Goal: Task Accomplishment & Management: Complete application form

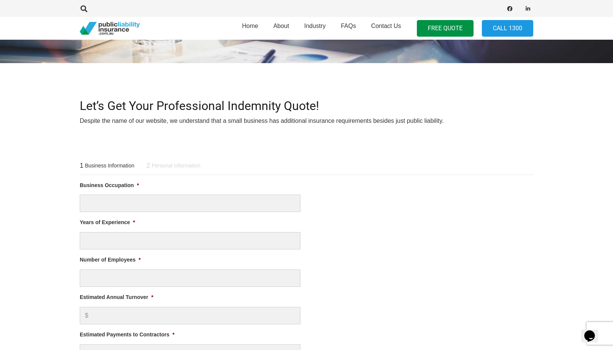
scroll to position [193, 0]
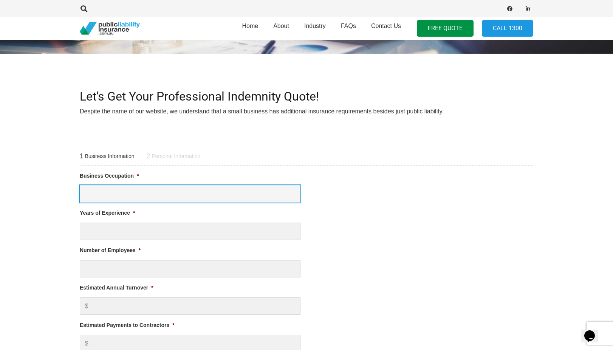
click at [218, 195] on input "Business Occupation *" at bounding box center [190, 194] width 221 height 18
type input "Carpet Cleaning and Cleaning"
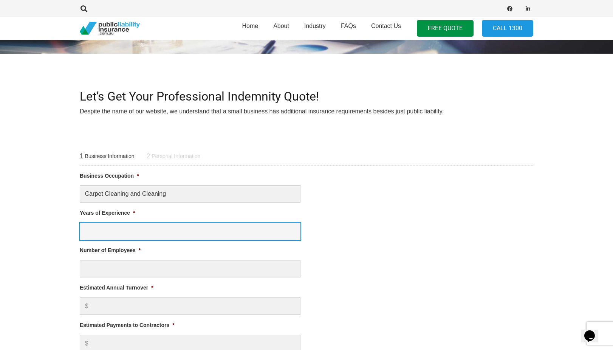
click at [198, 226] on input "Years of Experience *" at bounding box center [190, 232] width 221 height 18
type input "6"
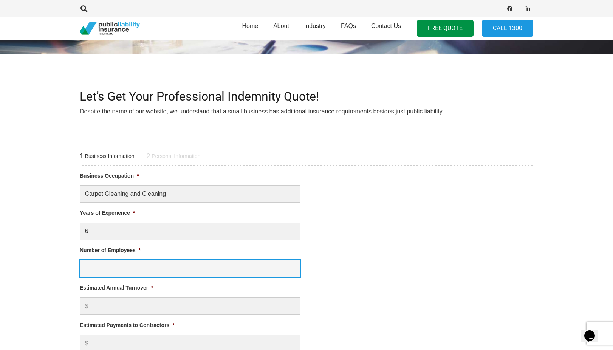
click at [201, 260] on input "Number of Employees *" at bounding box center [190, 269] width 221 height 18
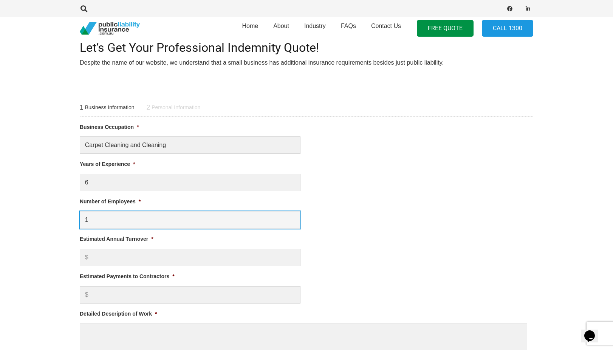
scroll to position [243, 0]
type input "1"
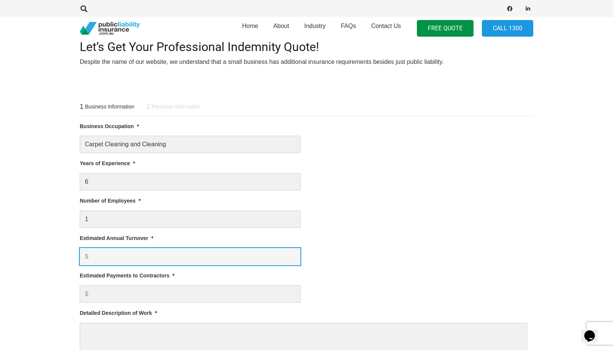
click at [182, 260] on input "Estimated Annual Turnover *" at bounding box center [190, 257] width 221 height 18
type input "50000"
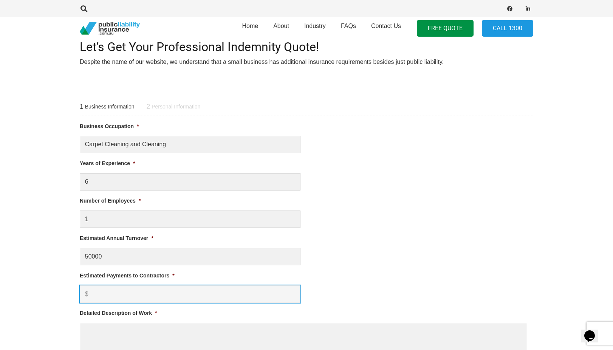
click at [172, 290] on input "Estimated Payments to Contractors *" at bounding box center [190, 294] width 221 height 18
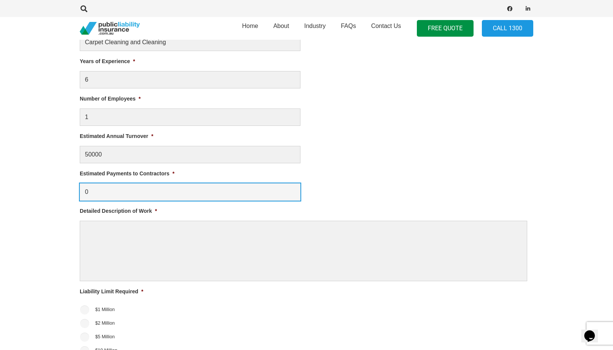
scroll to position [345, 0]
type input "0"
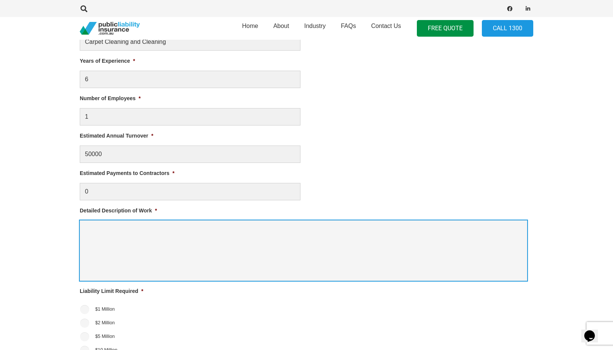
click at [175, 264] on textarea "Detailed Description of Work *" at bounding box center [303, 250] width 447 height 60
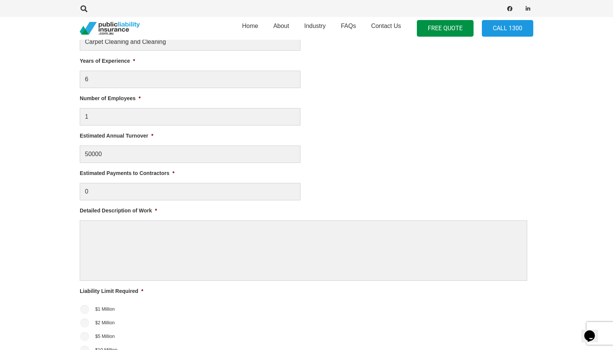
click at [90, 307] on li "$1 Million" at bounding box center [307, 308] width 454 height 11
click at [87, 308] on input "$1 Million" at bounding box center [84, 309] width 9 height 9
radio input "true"
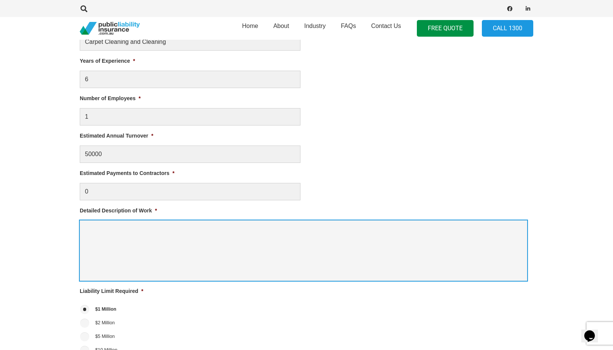
click at [128, 251] on textarea "Detailed Description of Work *" at bounding box center [303, 250] width 447 height 60
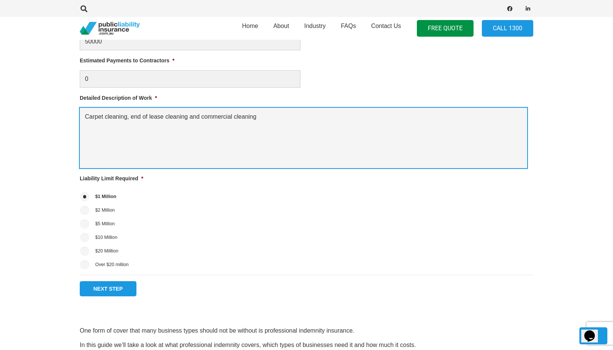
scroll to position [464, 0]
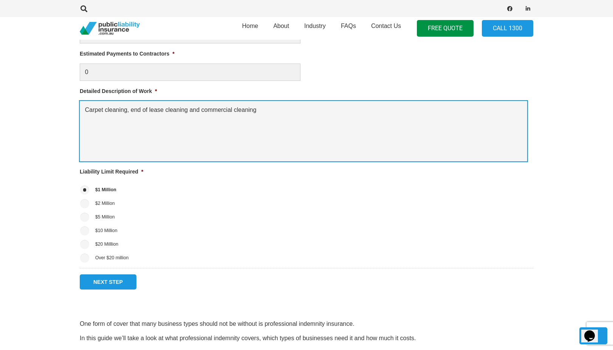
type textarea "Carpet cleaning, end of lease cleaning and commercial cleaning"
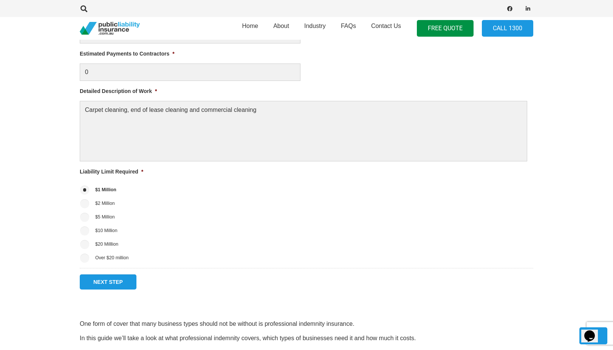
click at [116, 279] on input "Next Step" at bounding box center [108, 281] width 57 height 15
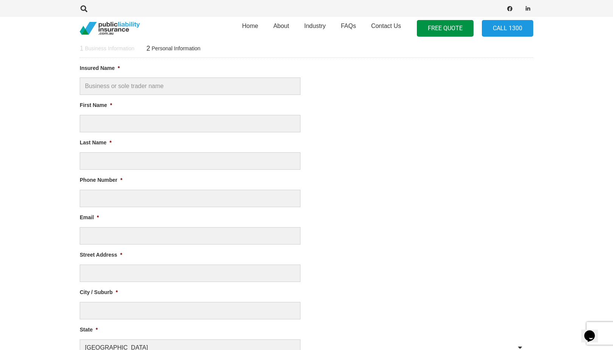
scroll to position [0, 0]
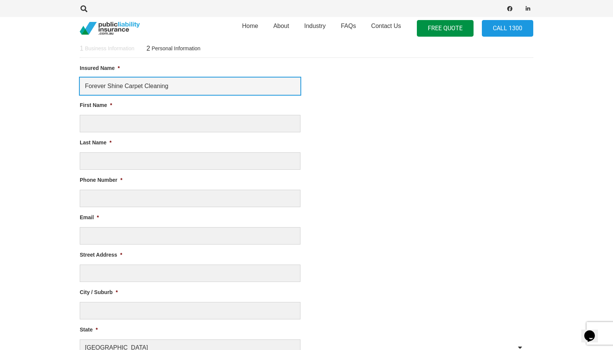
type input "Forever Shine Carpet Cleaning"
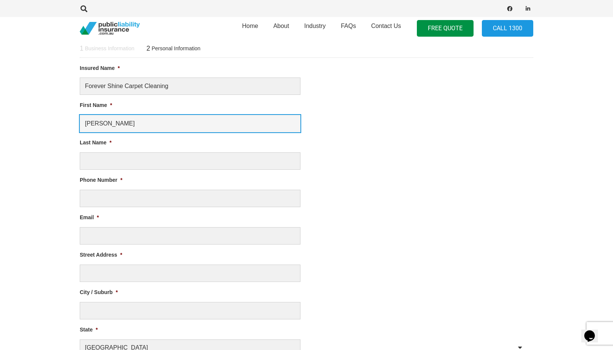
type input "[PERSON_NAME]"
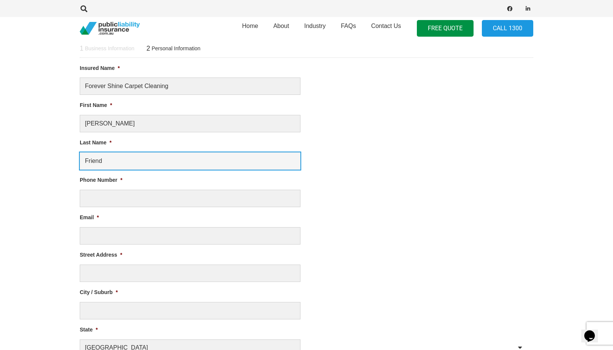
type input "Friend"
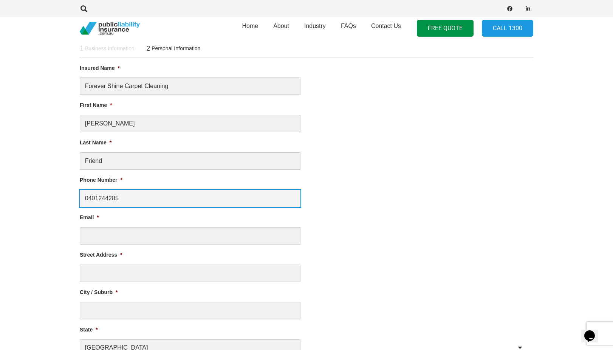
scroll to position [277, 0]
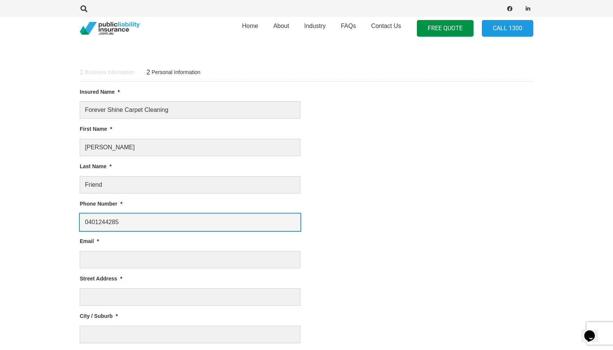
type input "0401244285"
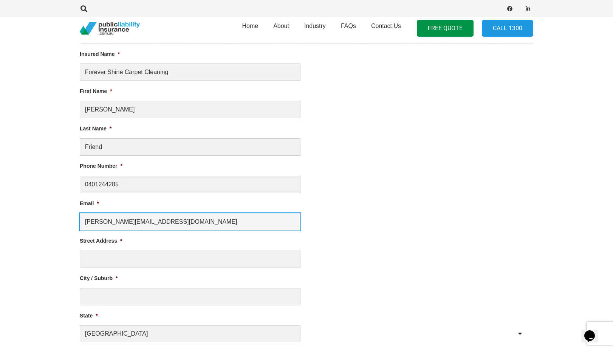
scroll to position [325, 0]
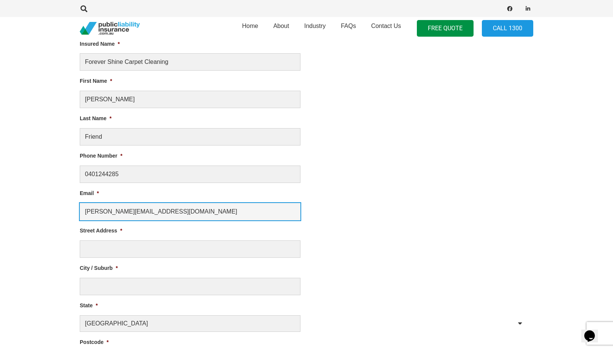
type input "[PERSON_NAME][EMAIL_ADDRESS][DOMAIN_NAME]"
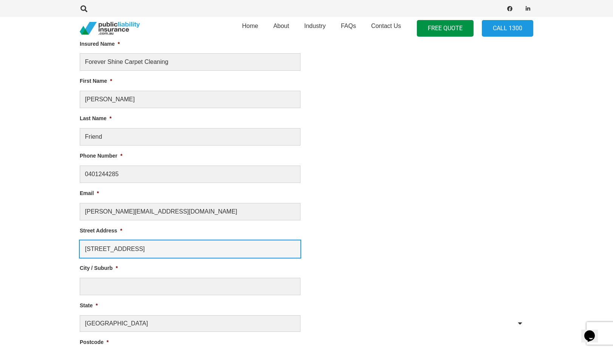
scroll to position [325, 0]
type input "[STREET_ADDRESS]"
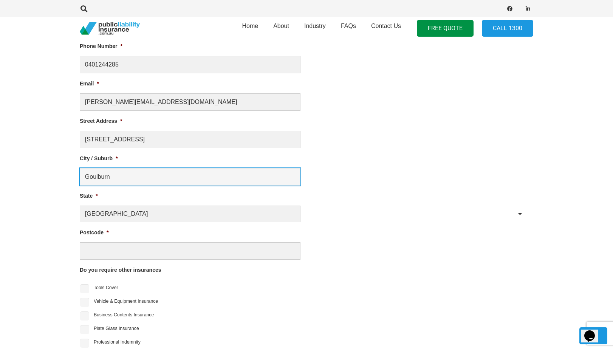
scroll to position [450, 0]
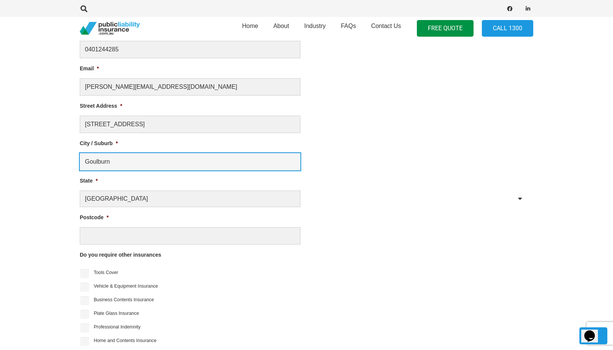
type input "Goulburn"
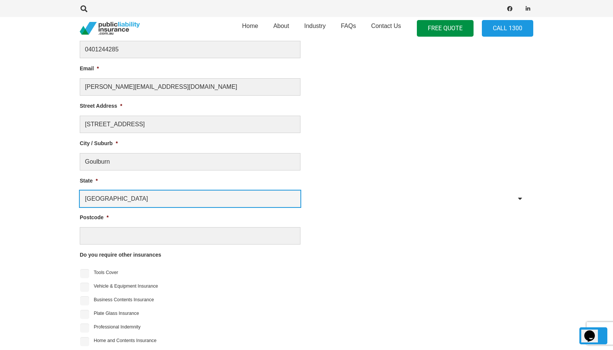
select select "[GEOGRAPHIC_DATA]"
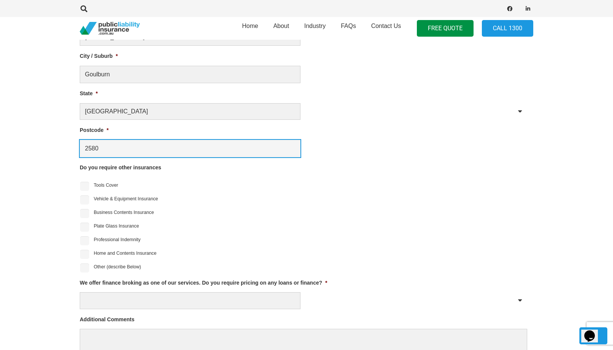
scroll to position [539, 0]
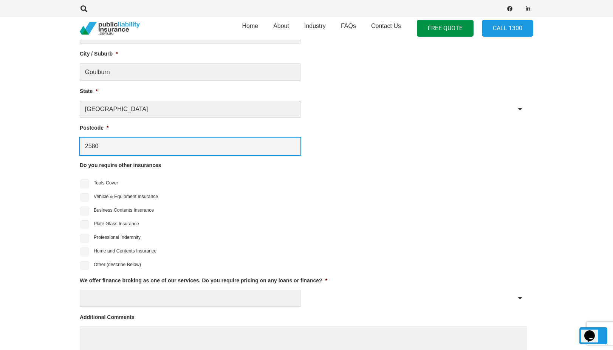
type input "2580"
click at [88, 234] on input "Professional Indemnity" at bounding box center [84, 238] width 9 height 9
checkbox input "true"
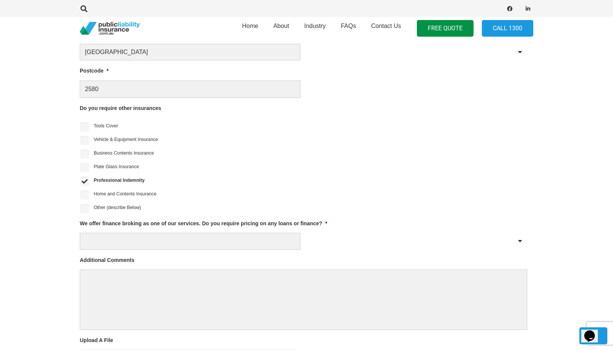
scroll to position [596, 0]
select select "No"
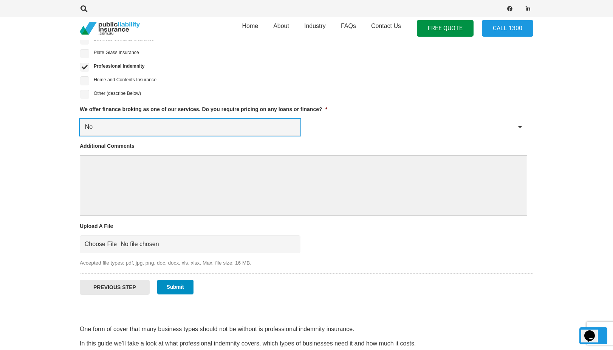
scroll to position [712, 0]
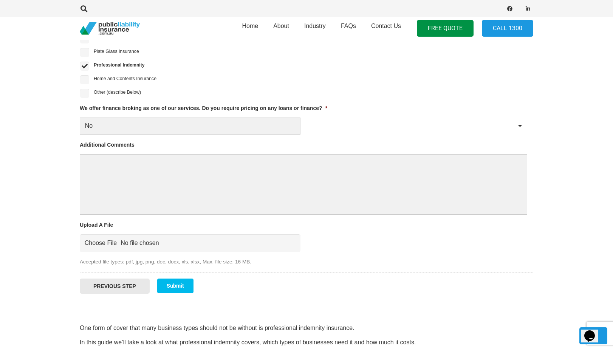
click at [175, 277] on div "Previous Step Submit" at bounding box center [307, 283] width 454 height 22
click at [176, 280] on input "Submit" at bounding box center [175, 286] width 36 height 15
